Goal: Task Accomplishment & Management: Use online tool/utility

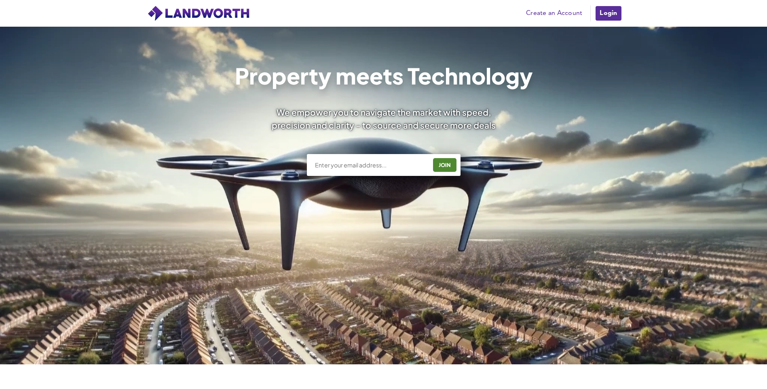
click at [613, 11] on link "Login" at bounding box center [608, 13] width 27 height 16
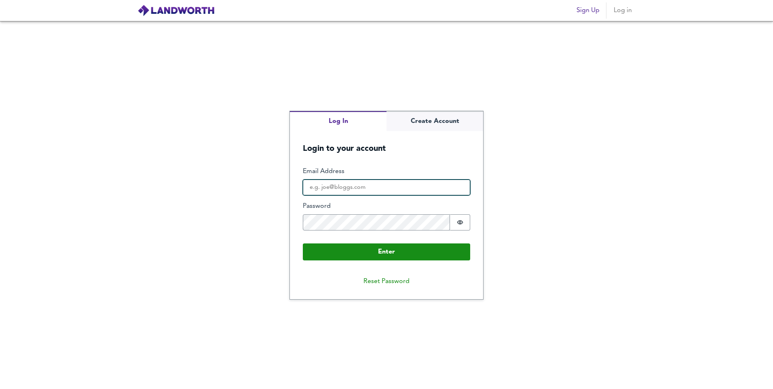
click at [336, 188] on input "Email Address" at bounding box center [386, 188] width 167 height 16
type input "p.haines@proma.com"
click at [462, 223] on icon "Show password" at bounding box center [460, 222] width 6 height 6
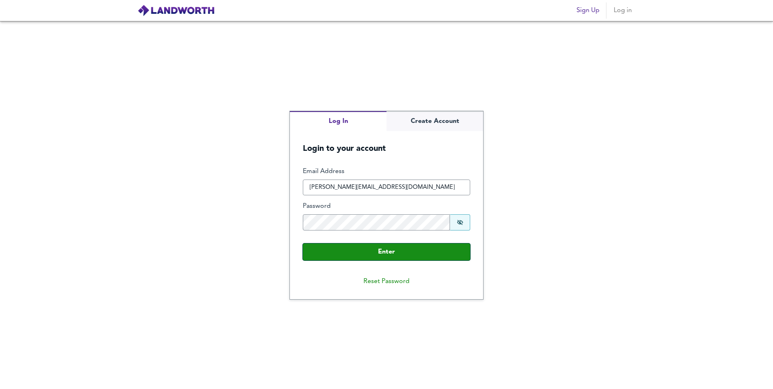
drag, startPoint x: 337, startPoint y: 256, endPoint x: 239, endPoint y: 268, distance: 99.1
click at [338, 255] on button "Enter" at bounding box center [386, 252] width 167 height 17
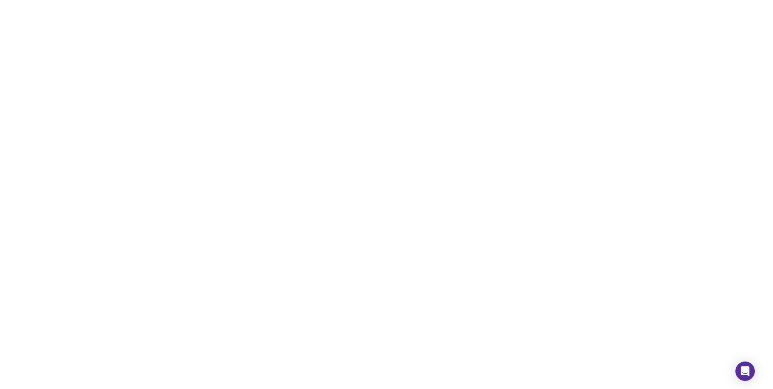
click at [270, 141] on div at bounding box center [386, 194] width 773 height 389
